Goal: Task Accomplishment & Management: Manage account settings

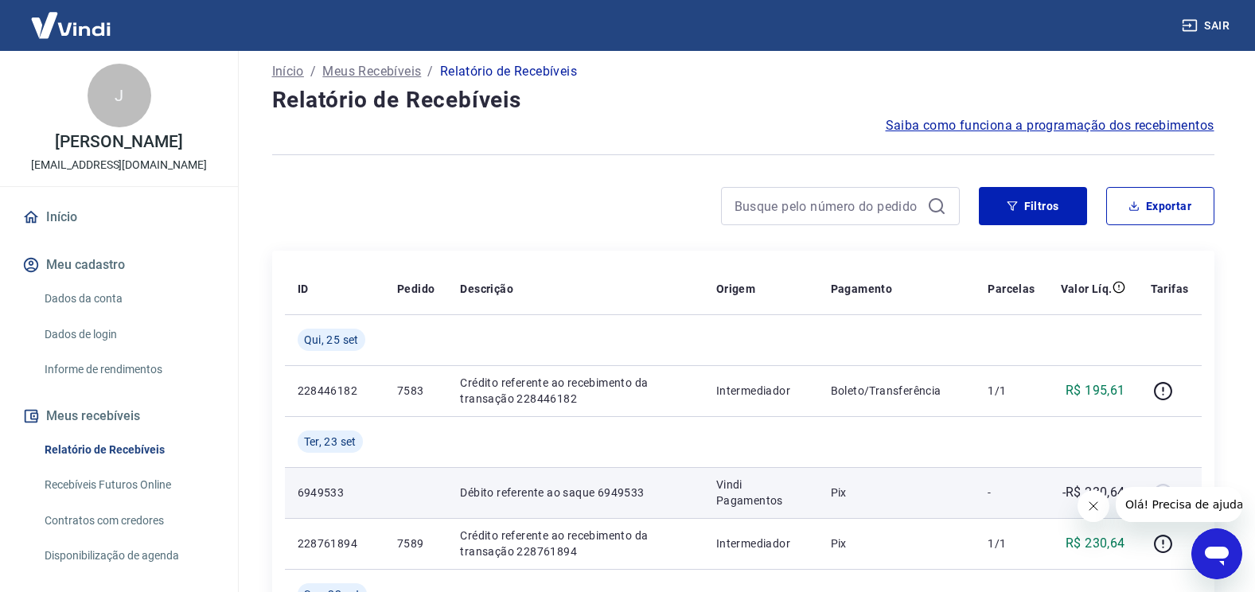
scroll to position [80, 0]
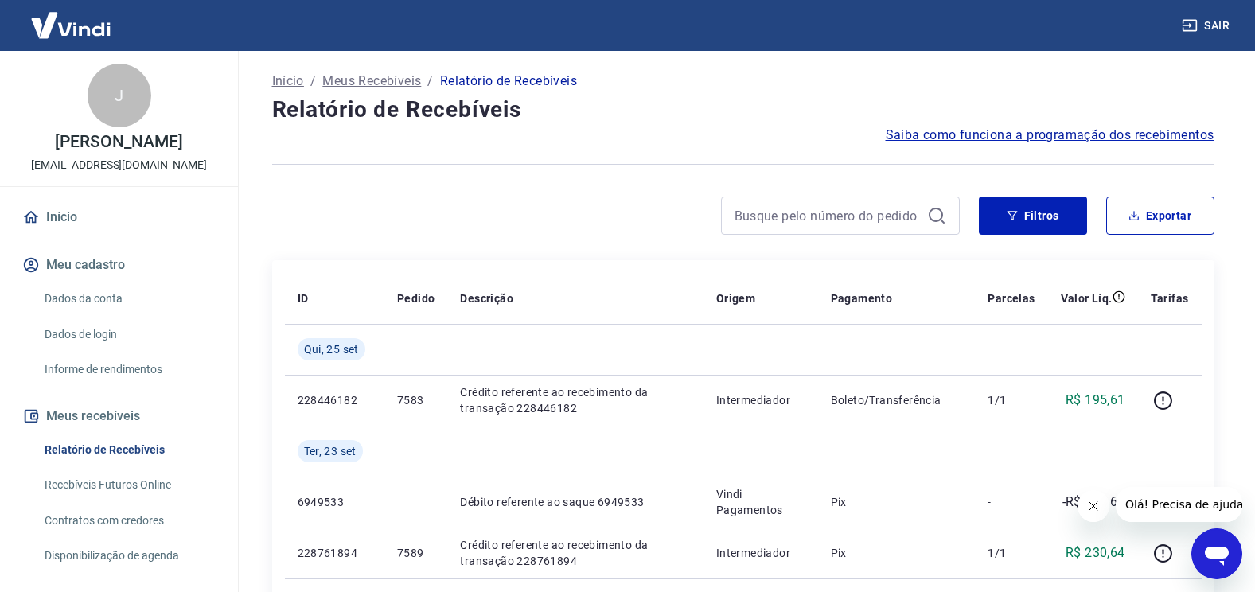
click at [1090, 508] on icon "Fechar mensagem da empresa" at bounding box center [1092, 506] width 13 height 13
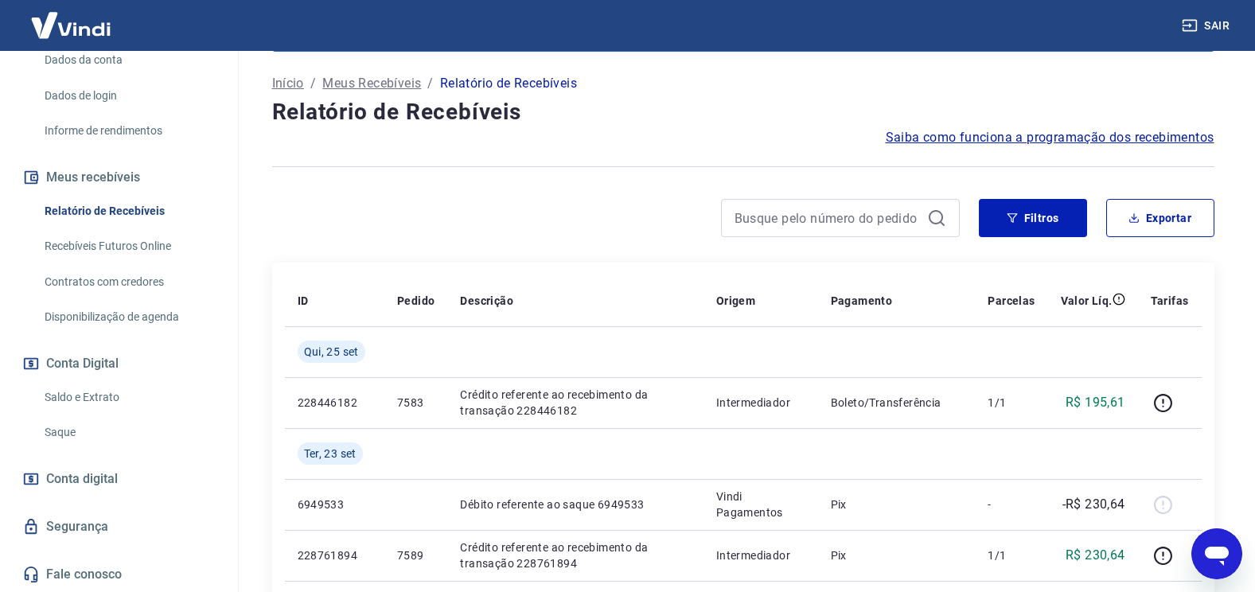
scroll to position [0, 0]
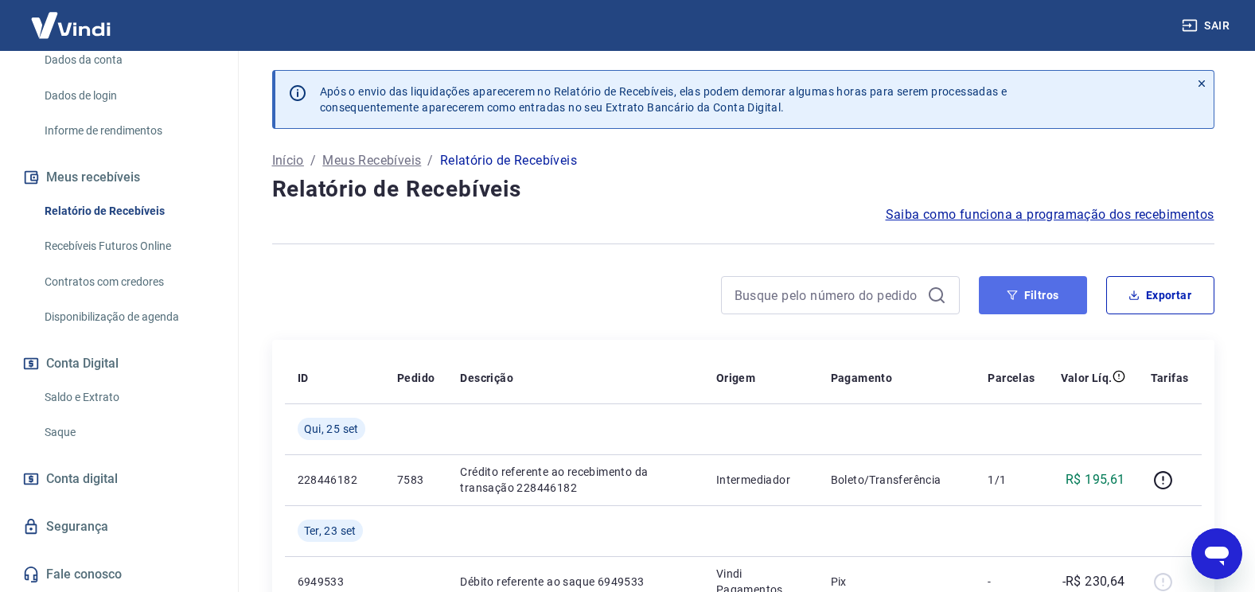
click at [1054, 297] on button "Filtros" at bounding box center [1033, 295] width 108 height 38
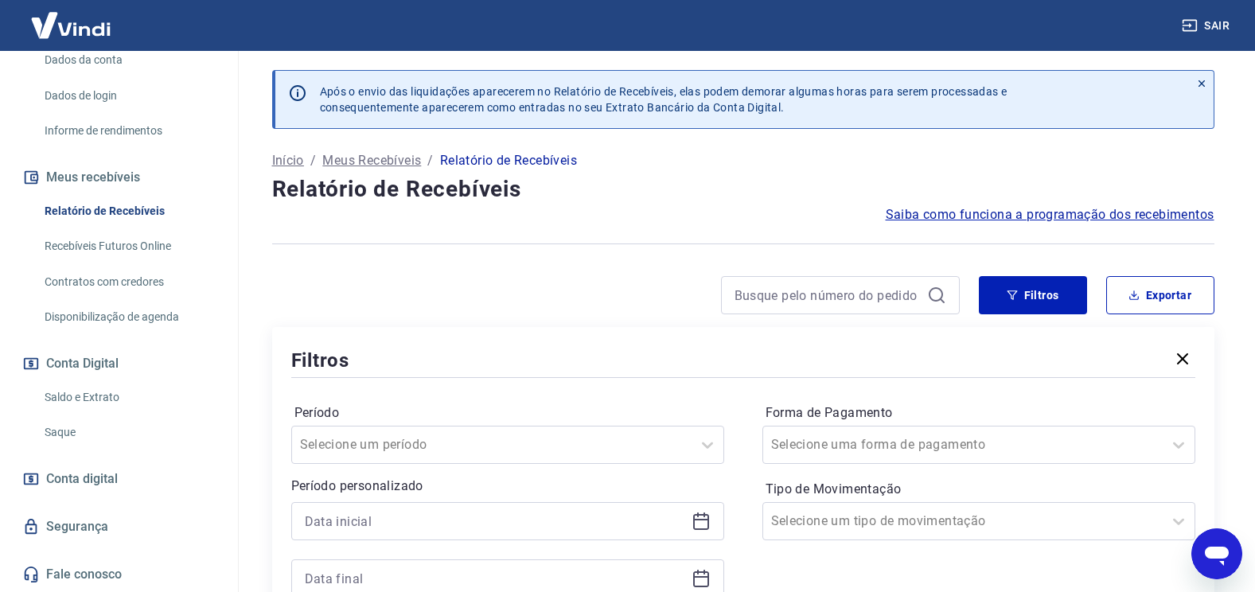
click at [703, 524] on icon at bounding box center [700, 521] width 19 height 19
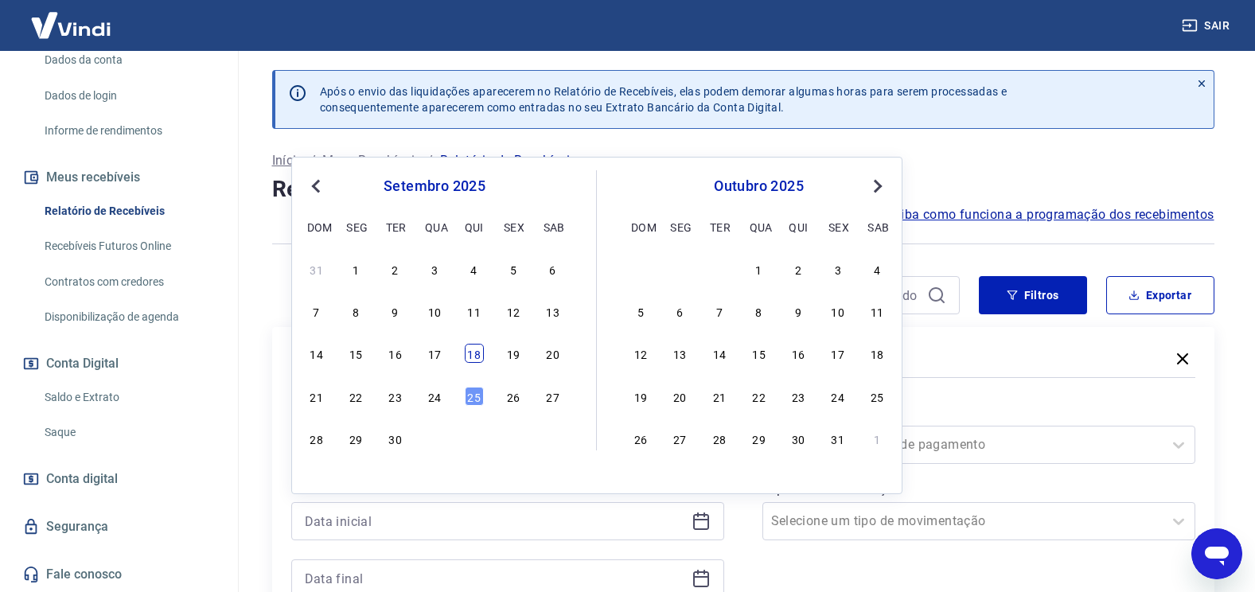
click at [477, 354] on div "18" at bounding box center [474, 353] width 19 height 19
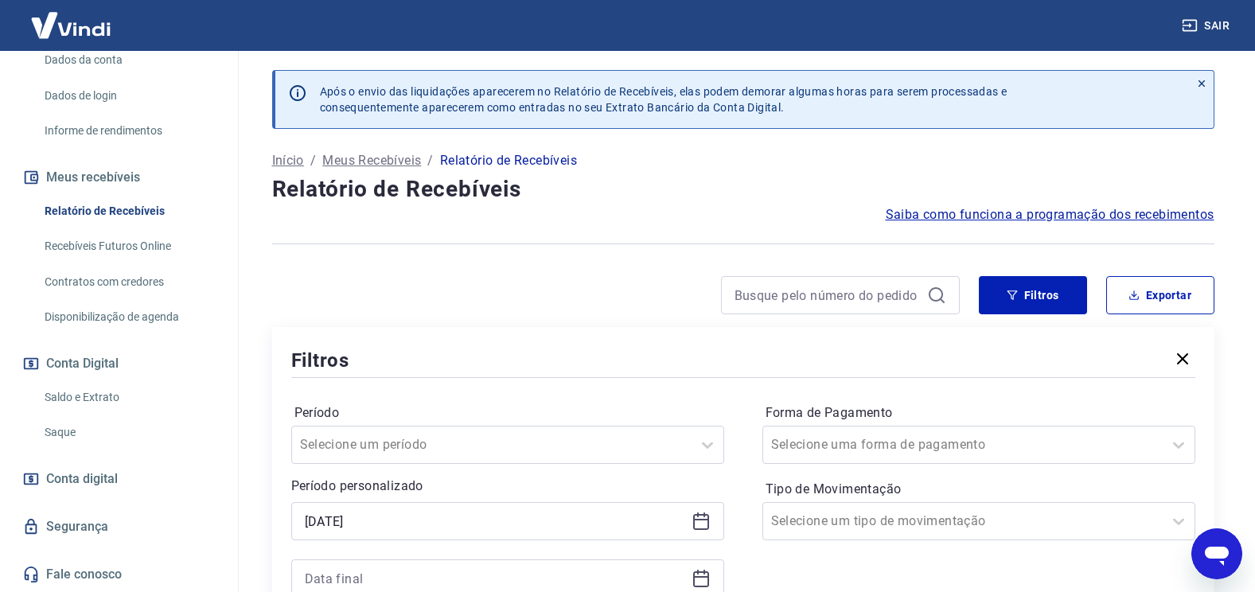
type input "[DATE]"
click at [696, 576] on icon at bounding box center [701, 577] width 16 height 2
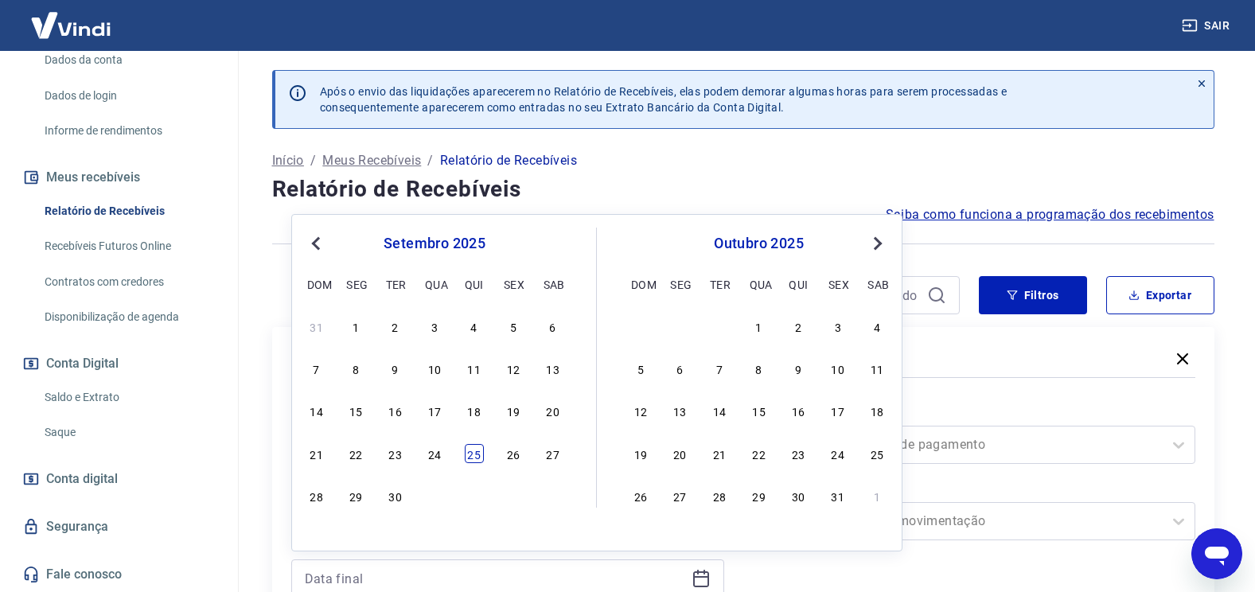
click at [479, 452] on div "25" at bounding box center [474, 453] width 19 height 19
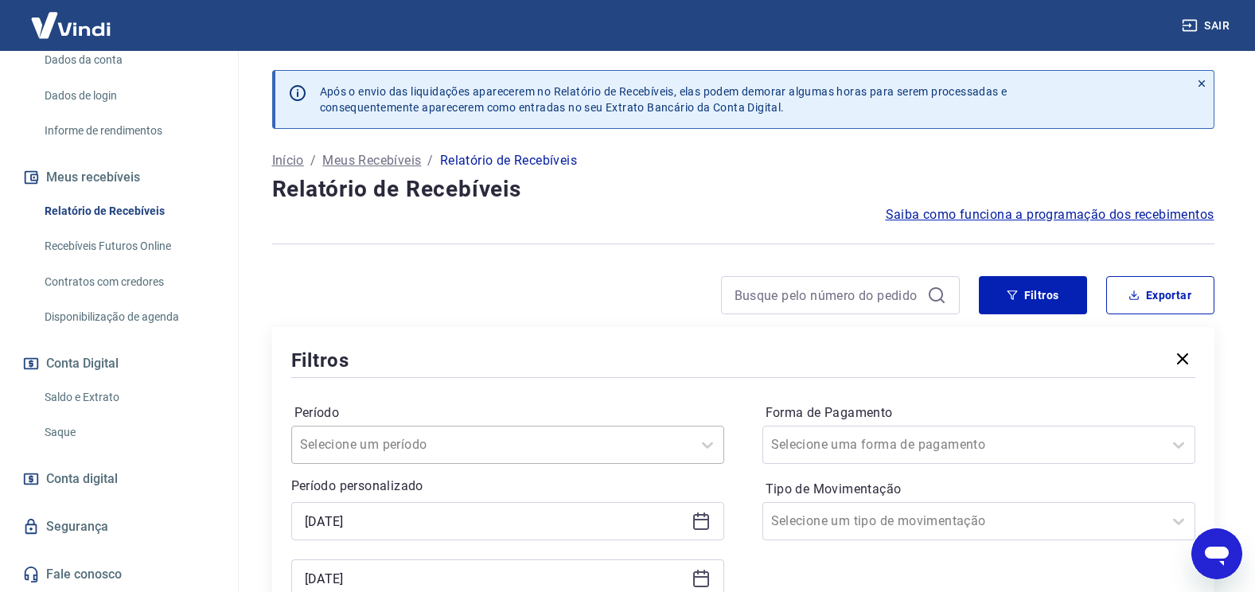
type input "[DATE]"
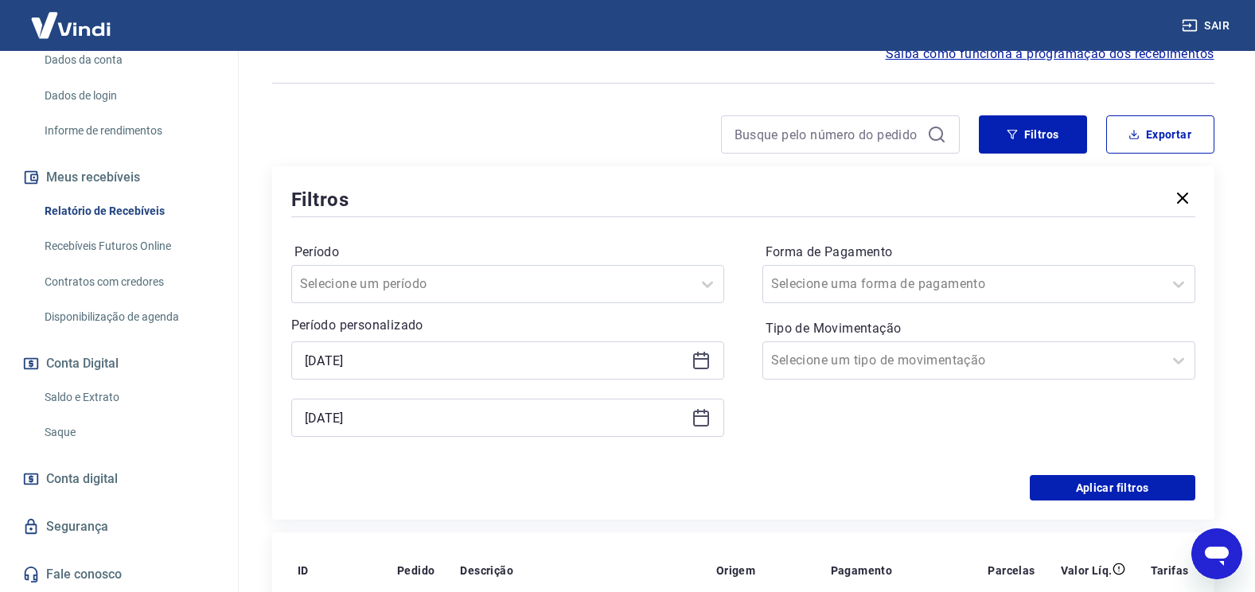
scroll to position [159, 0]
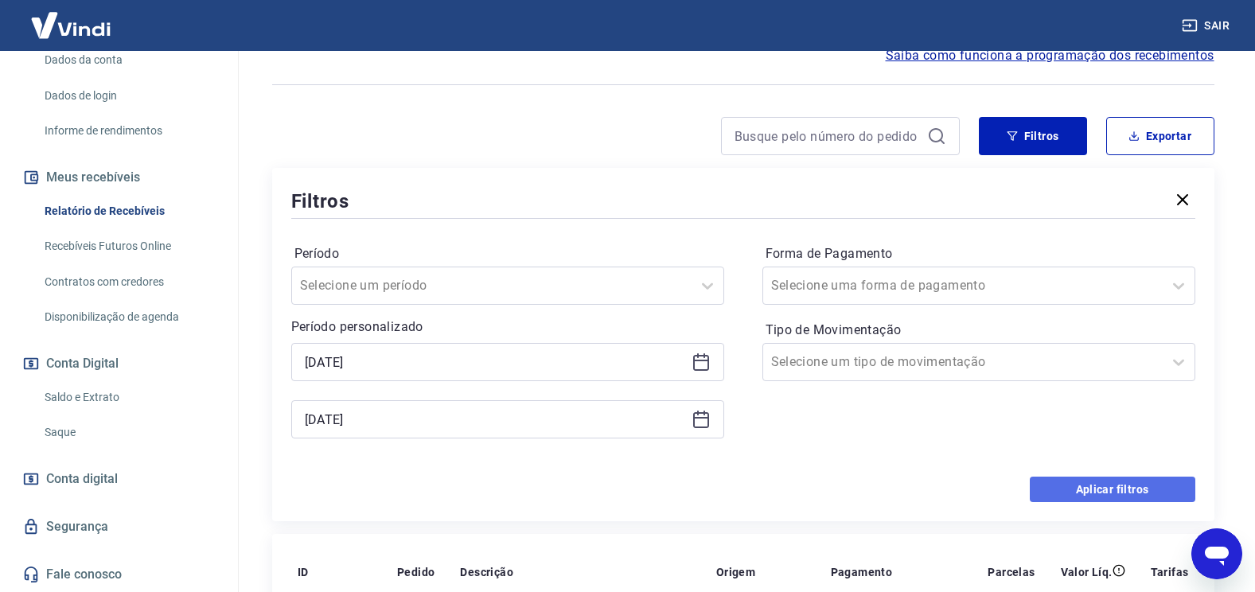
click at [1117, 491] on button "Aplicar filtros" at bounding box center [1113, 489] width 166 height 25
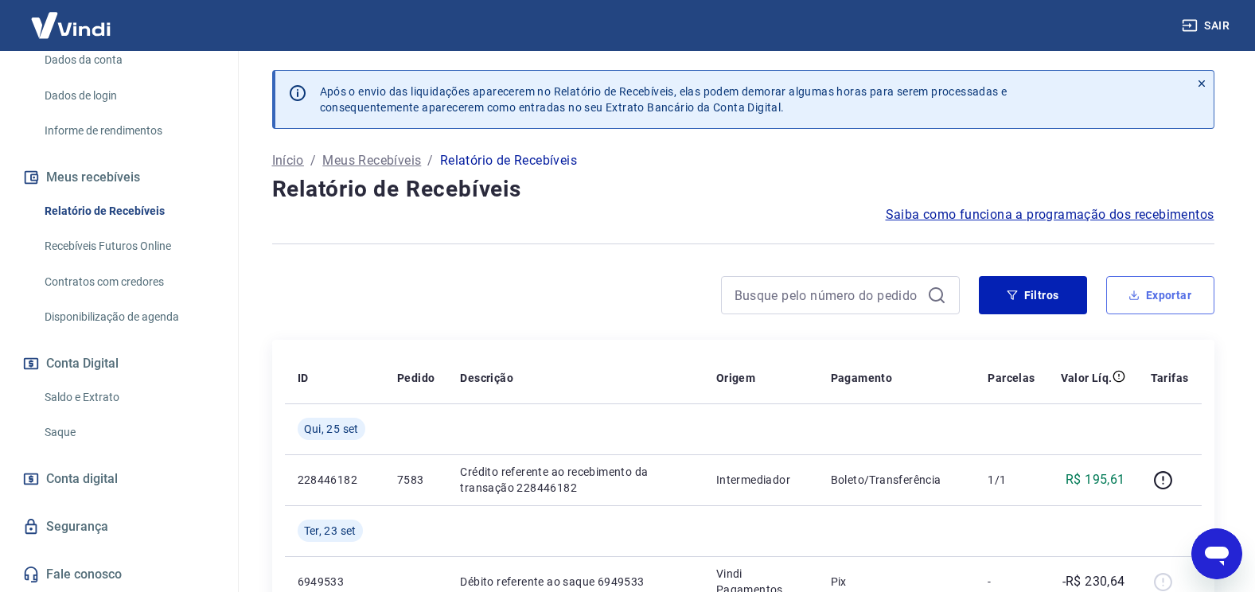
click at [1143, 290] on button "Exportar" at bounding box center [1160, 295] width 108 height 38
type input "[DATE]"
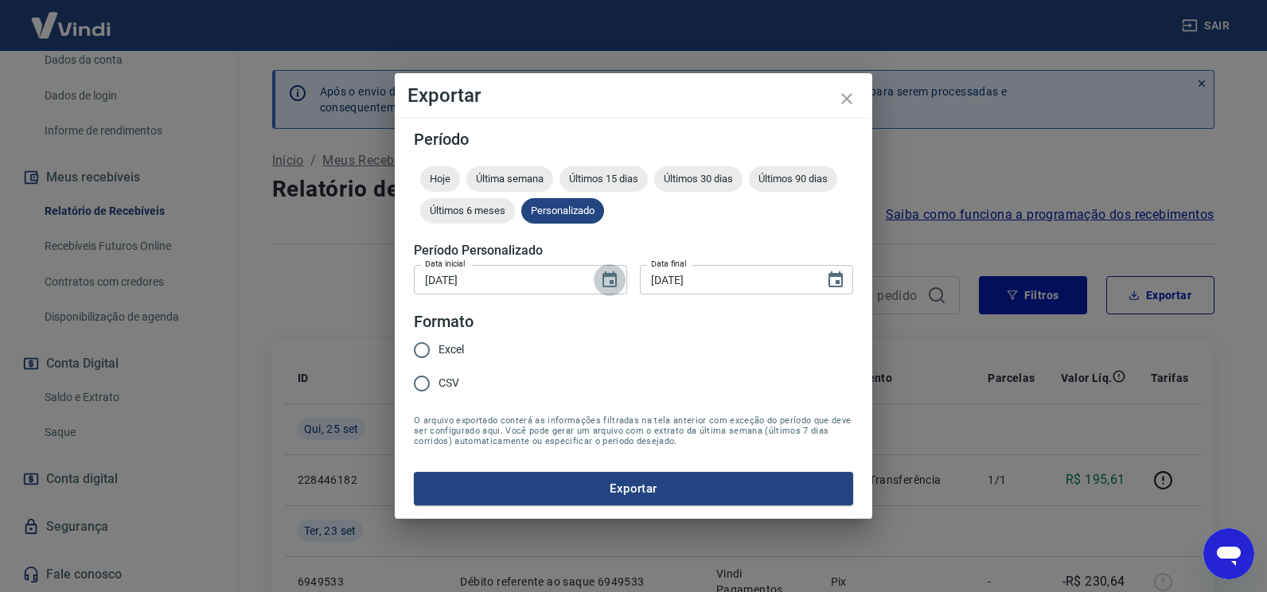
click at [617, 288] on icon "Choose date, selected date is 18 de set de 2025" at bounding box center [609, 280] width 19 height 19
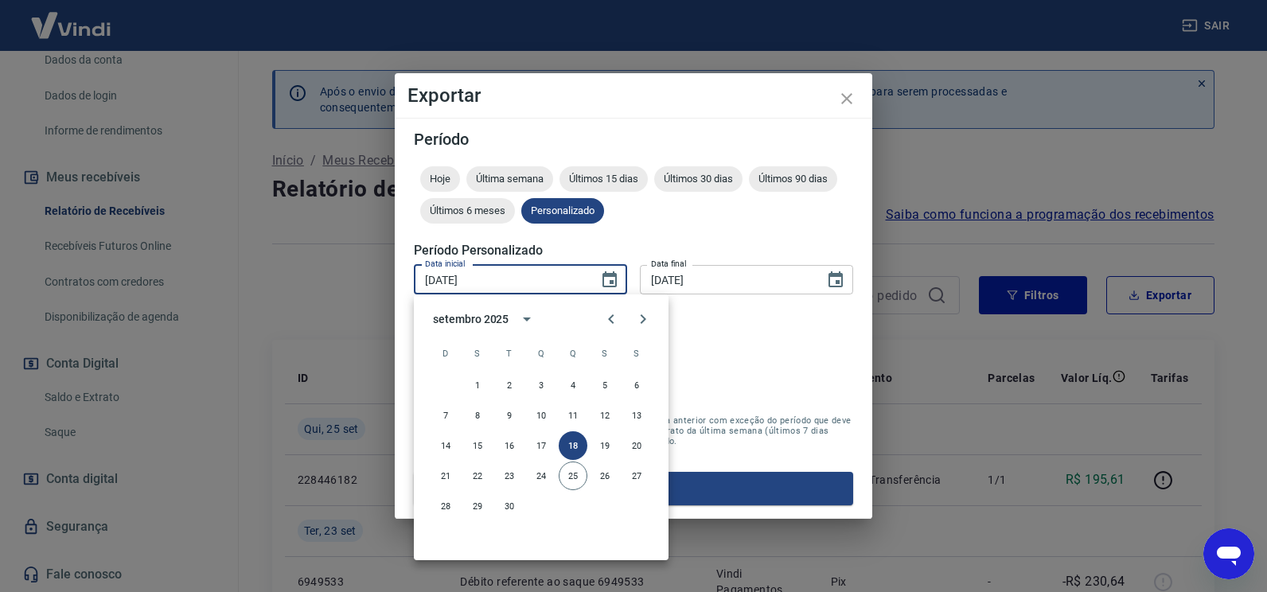
click at [807, 357] on form "Período Hoje Última semana Últimos 15 dias Últimos 30 dias Últimos 90 dias Últi…" at bounding box center [633, 318] width 439 height 374
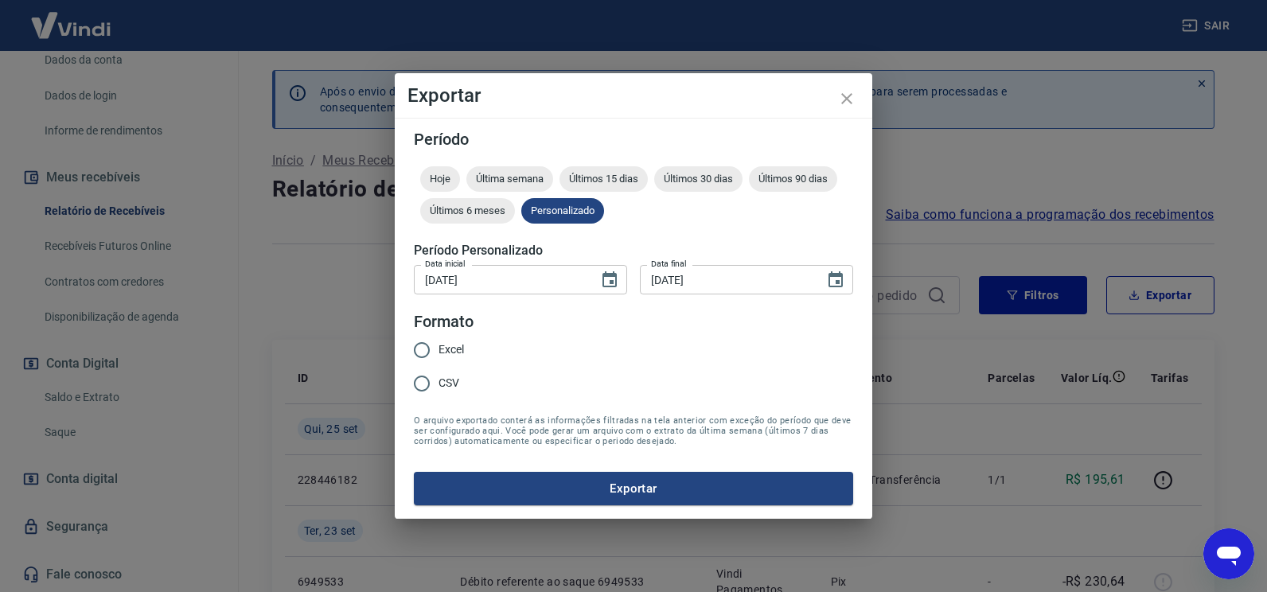
click at [413, 345] on input "Excel" at bounding box center [421, 349] width 33 height 33
radio input "true"
click at [526, 481] on button "Exportar" at bounding box center [633, 488] width 439 height 33
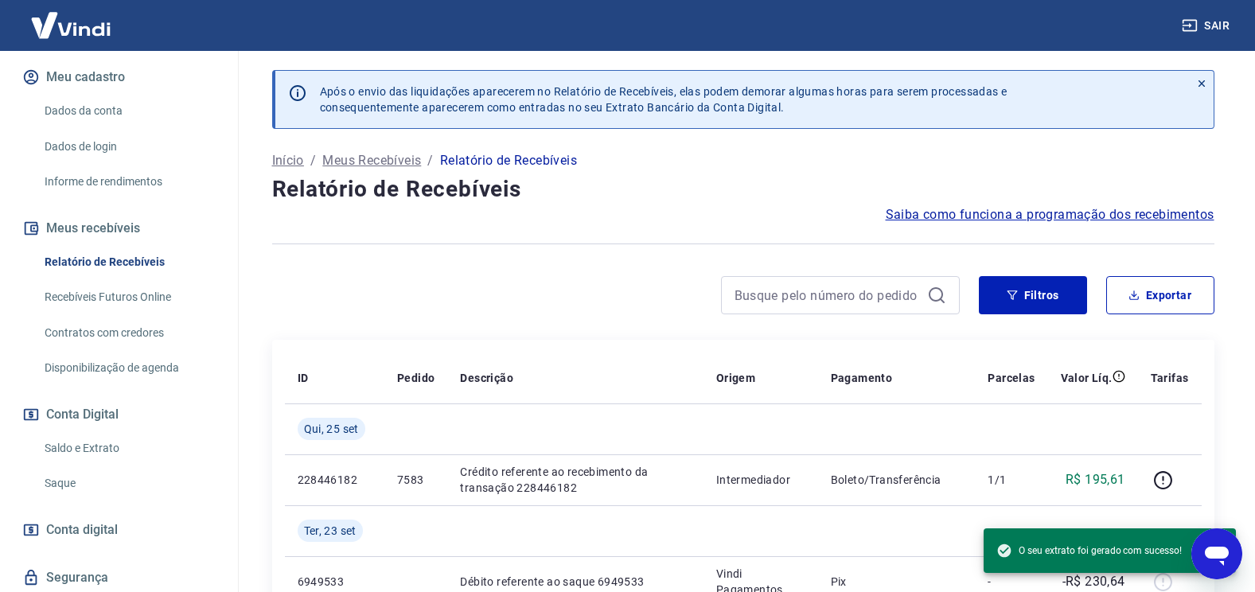
scroll to position [159, 0]
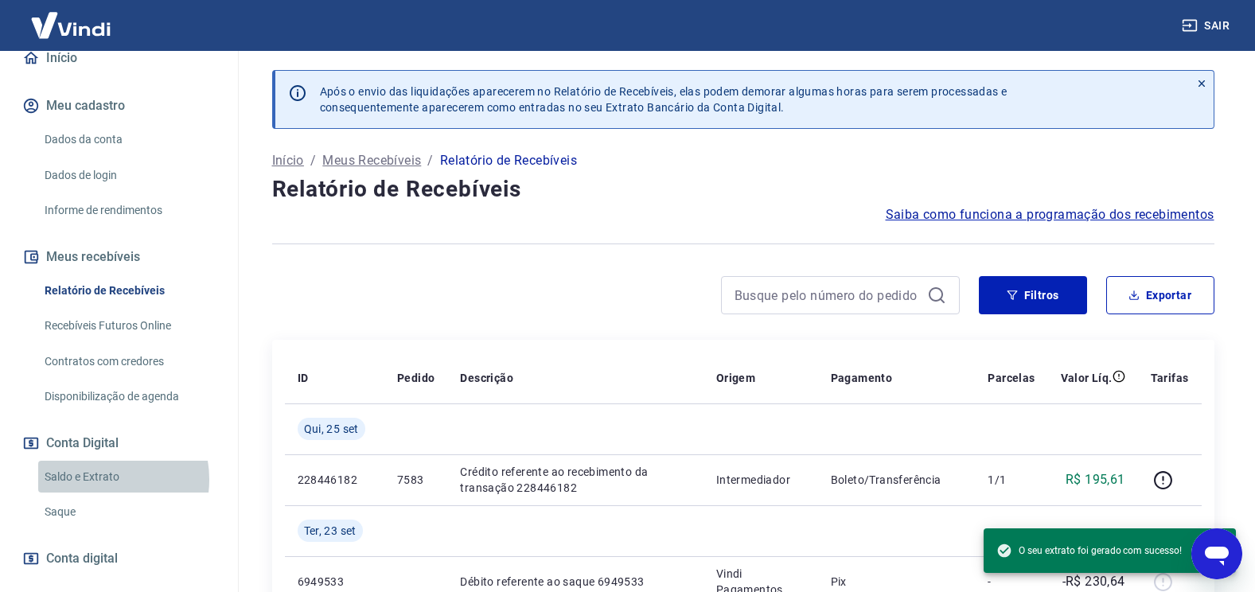
click at [102, 479] on link "Saldo e Extrato" at bounding box center [128, 477] width 181 height 33
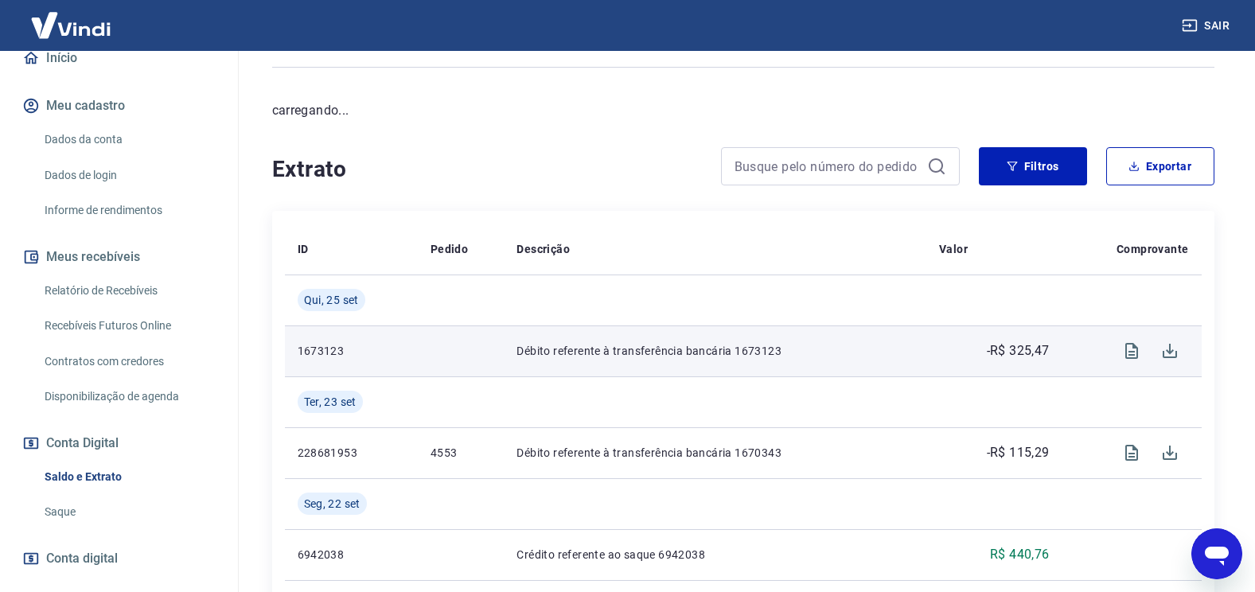
scroll to position [159, 0]
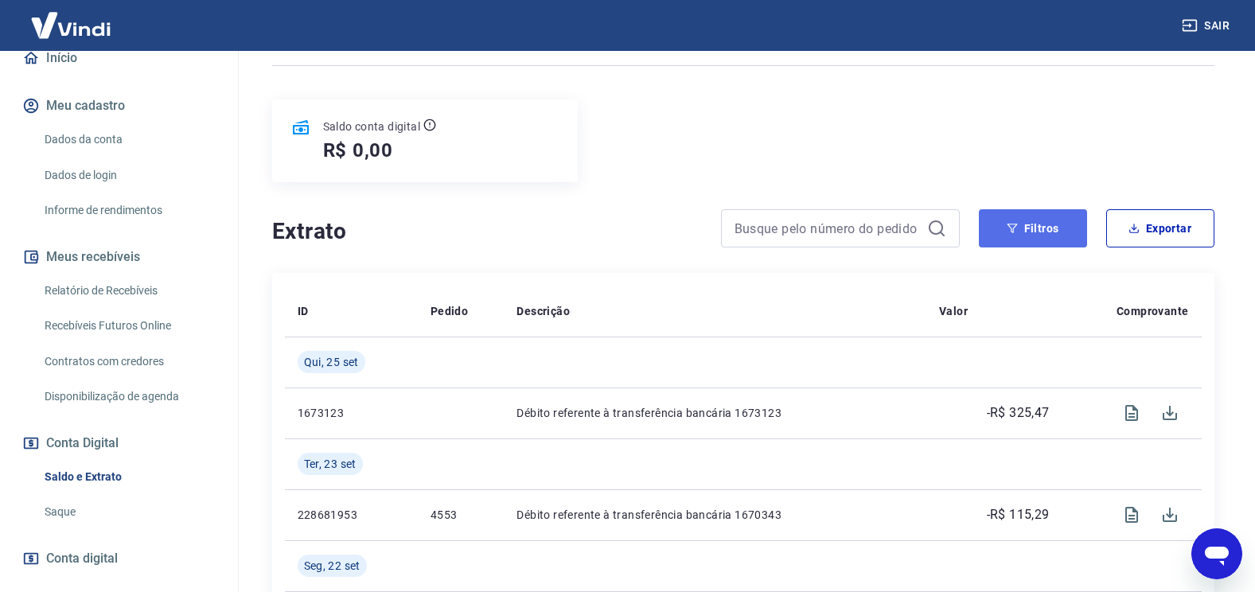
click at [1021, 236] on button "Filtros" at bounding box center [1033, 228] width 108 height 38
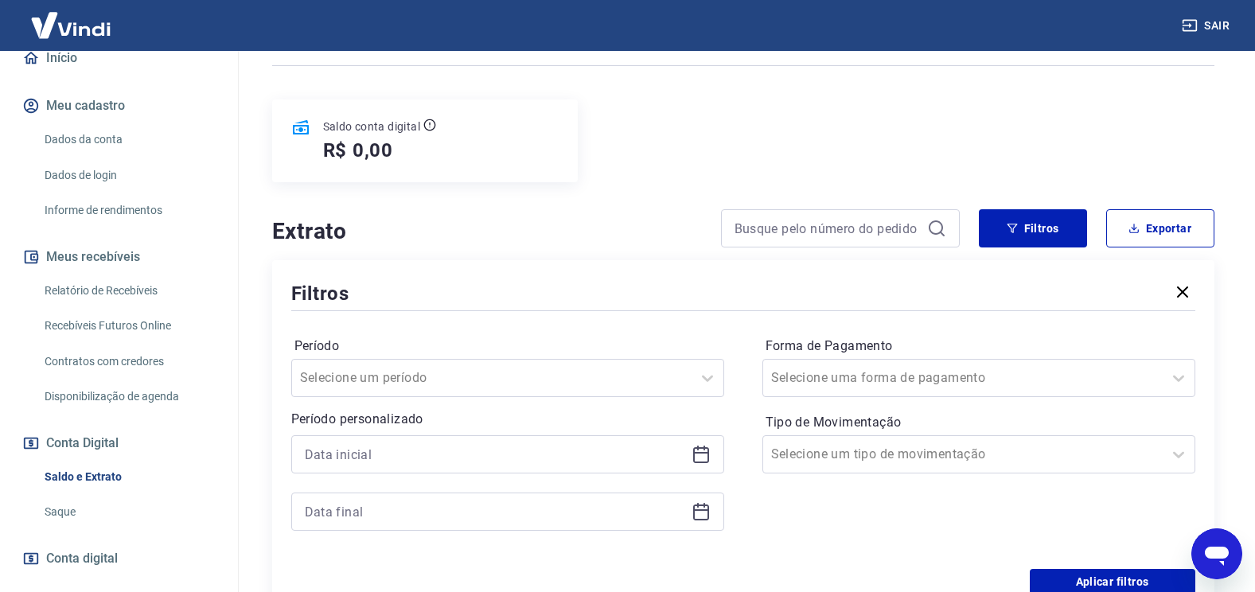
click at [703, 459] on icon at bounding box center [700, 454] width 19 height 19
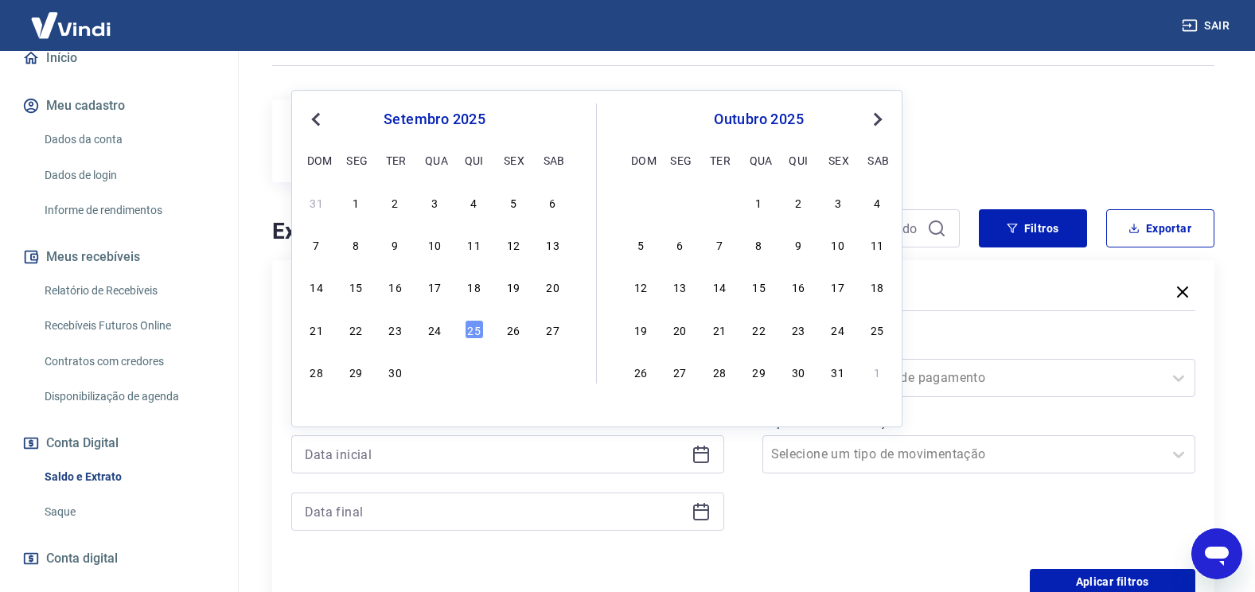
click at [479, 293] on div "18" at bounding box center [474, 286] width 19 height 19
type input "[DATE]"
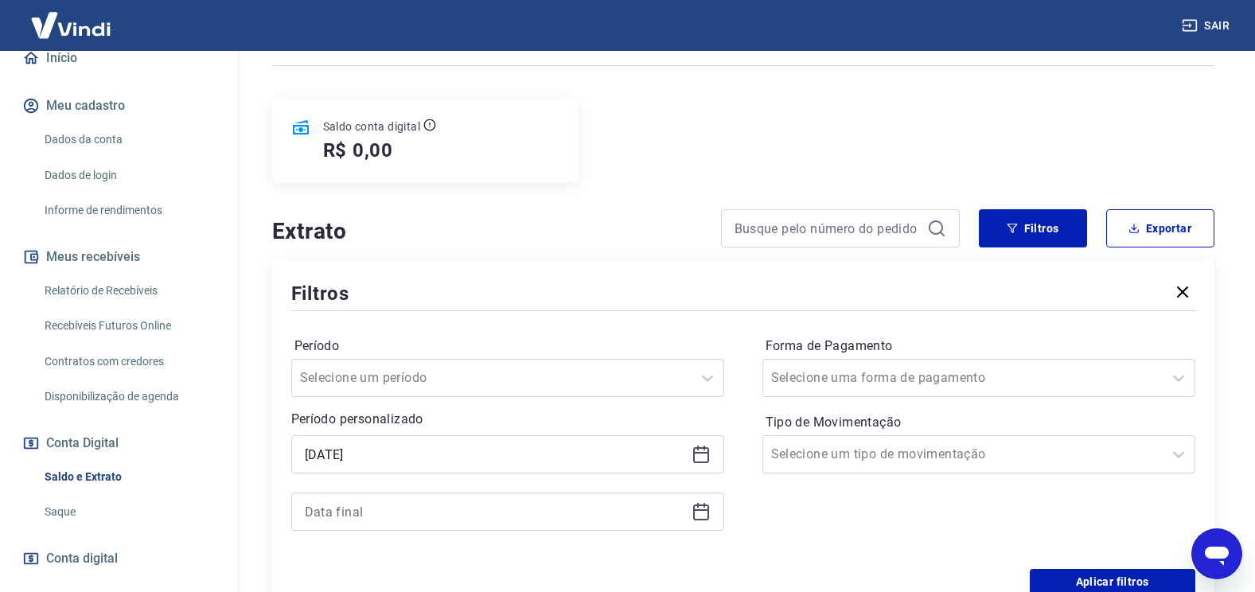
click at [707, 520] on icon at bounding box center [700, 511] width 19 height 19
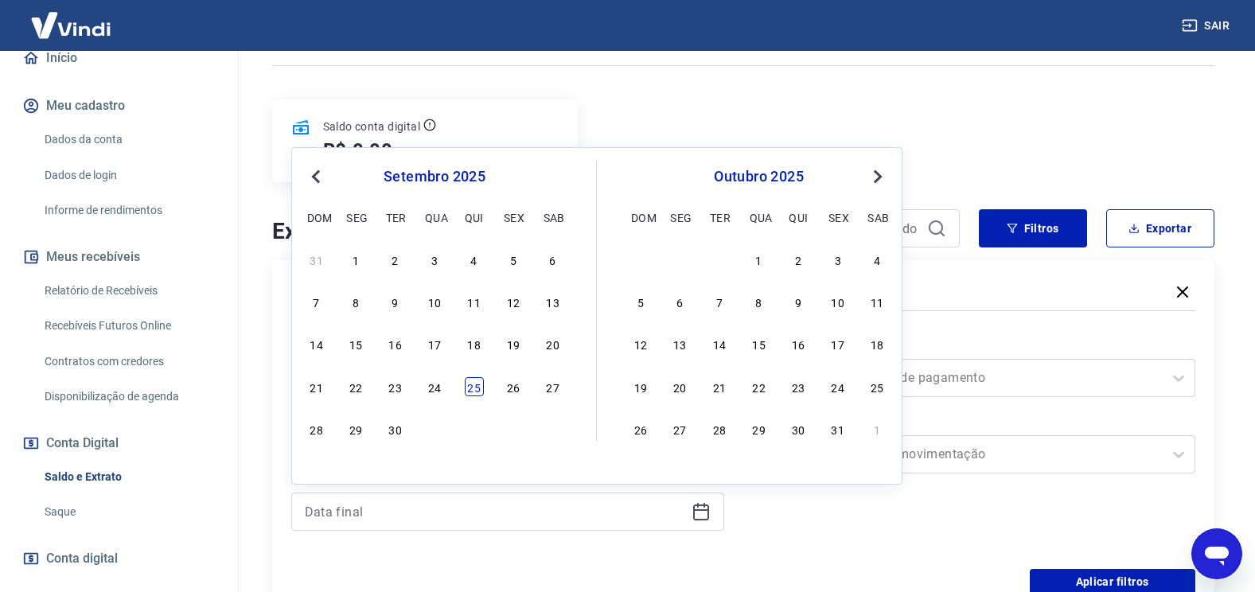
click at [475, 385] on div "25" at bounding box center [474, 386] width 19 height 19
type input "[DATE]"
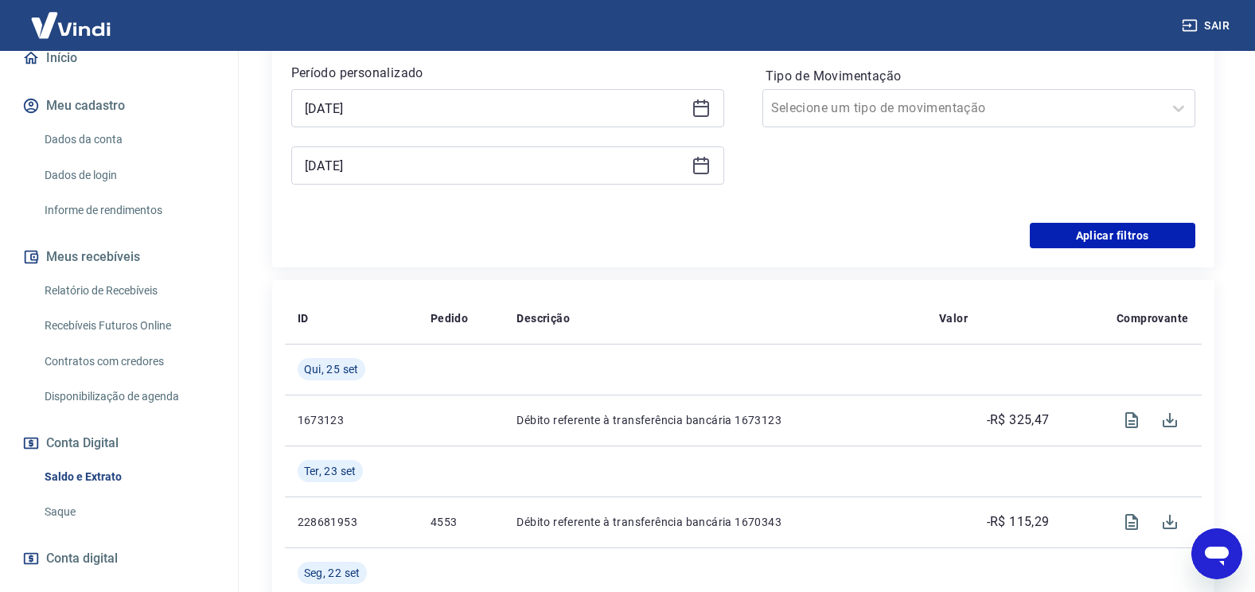
scroll to position [477, 0]
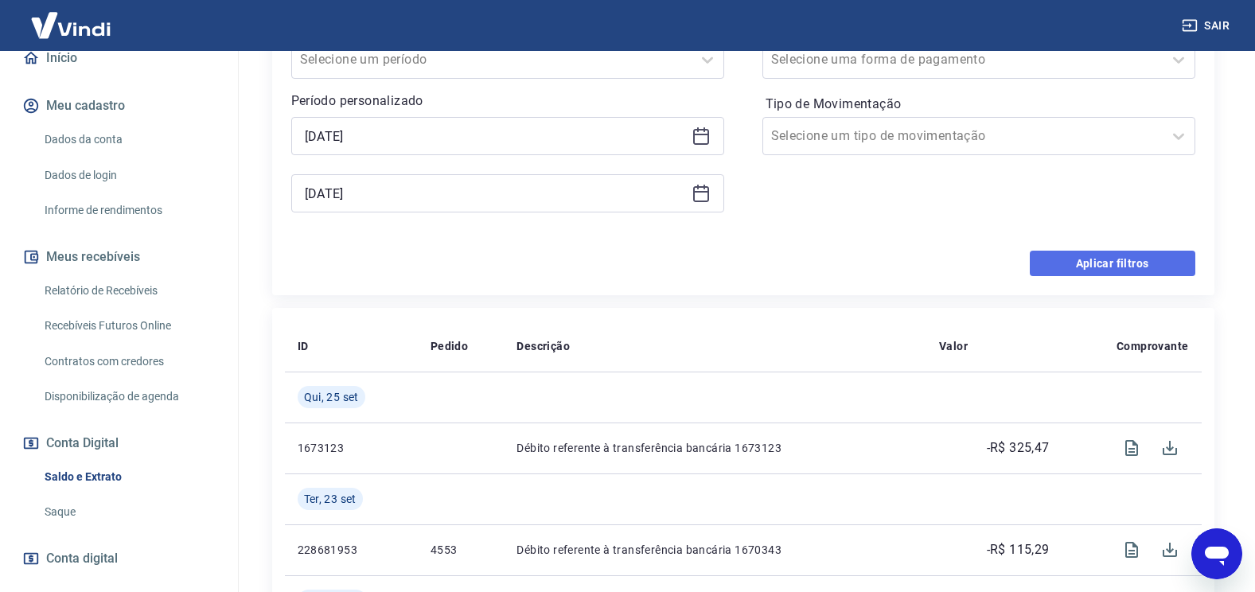
click at [1089, 259] on button "Aplicar filtros" at bounding box center [1113, 263] width 166 height 25
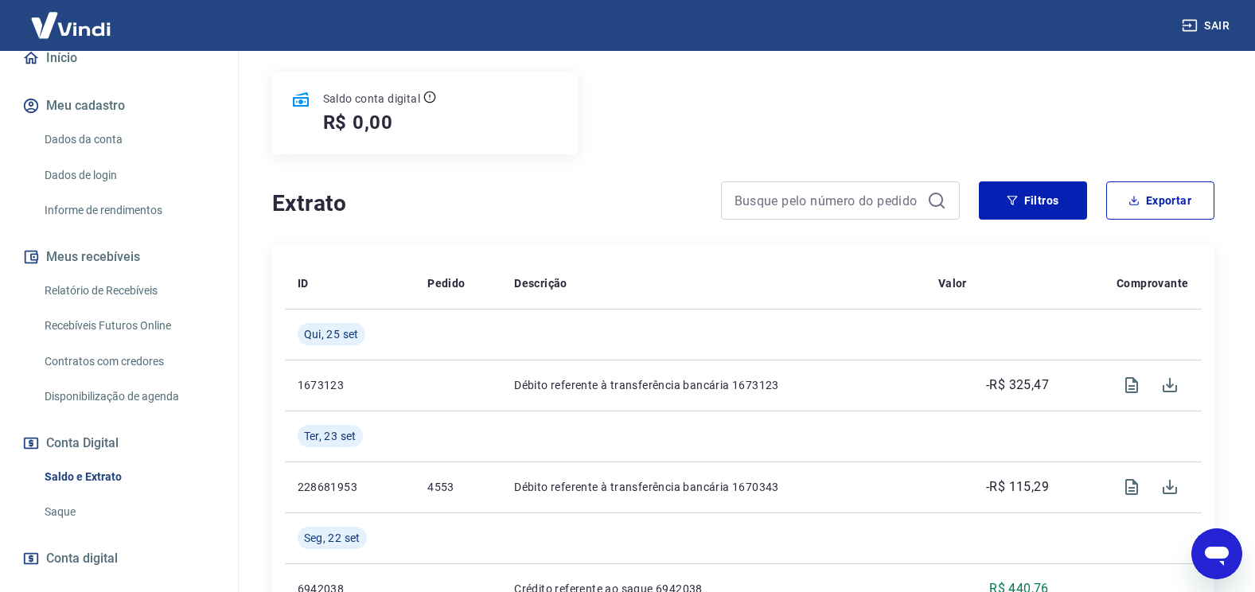
scroll to position [159, 0]
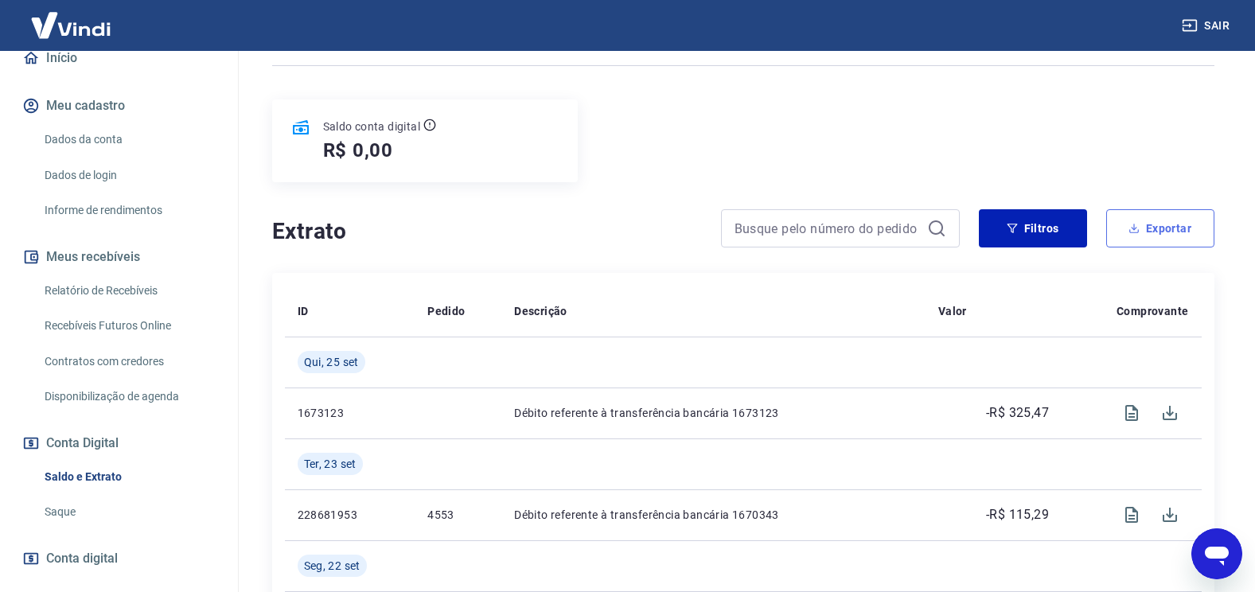
click at [1182, 224] on button "Exportar" at bounding box center [1160, 228] width 108 height 38
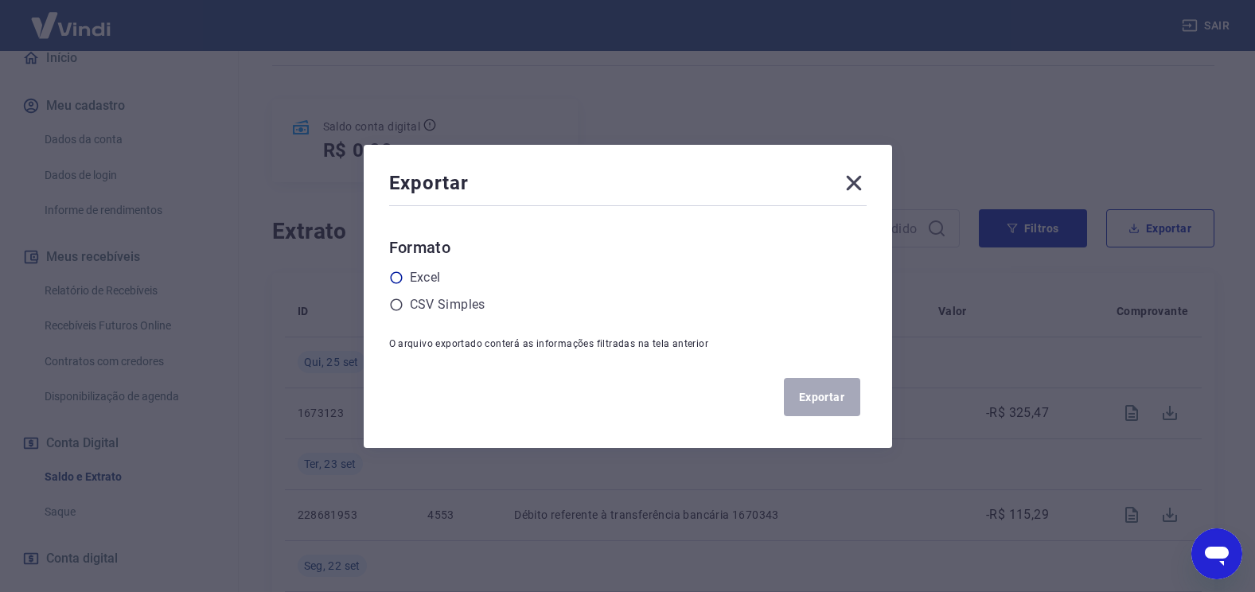
click at [420, 282] on label "Excel" at bounding box center [425, 277] width 31 height 19
click at [0, 0] on input "radio" at bounding box center [0, 0] width 0 height 0
click at [828, 390] on button "Exportar" at bounding box center [822, 397] width 76 height 38
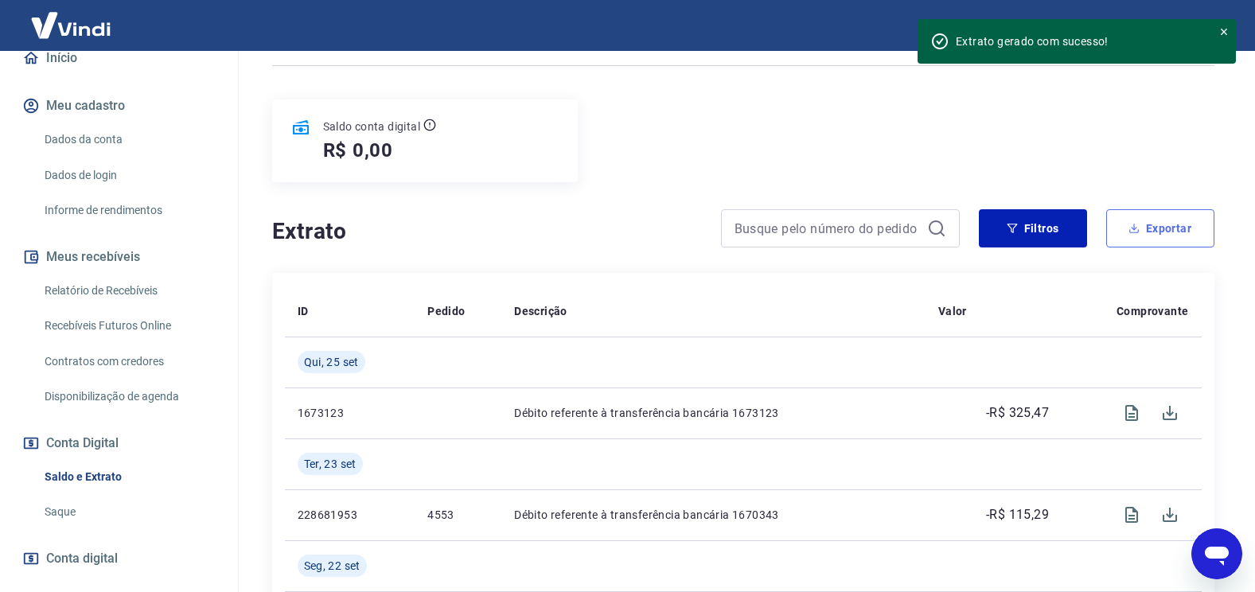
click at [1135, 234] on button "Exportar" at bounding box center [1160, 228] width 108 height 38
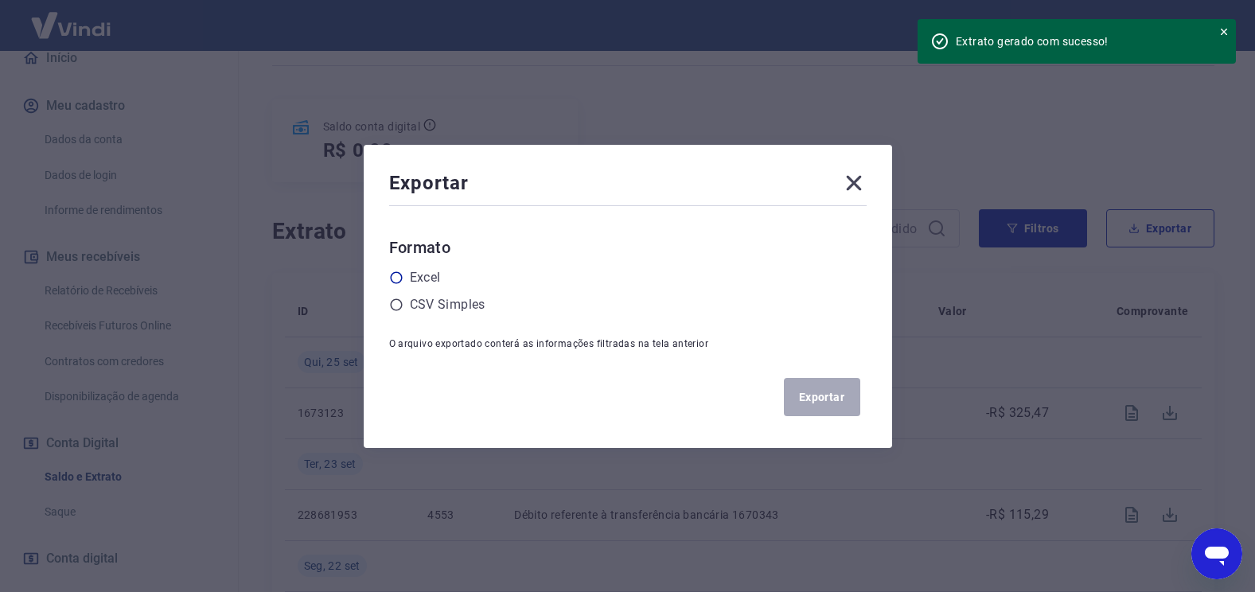
click at [433, 276] on label "Excel" at bounding box center [425, 277] width 31 height 19
click at [402, 278] on icon at bounding box center [396, 278] width 14 height 14
click at [0, 0] on input "radio" at bounding box center [0, 0] width 0 height 0
click at [827, 399] on button "Exportar" at bounding box center [822, 397] width 76 height 38
